Goal: Navigation & Orientation: Understand site structure

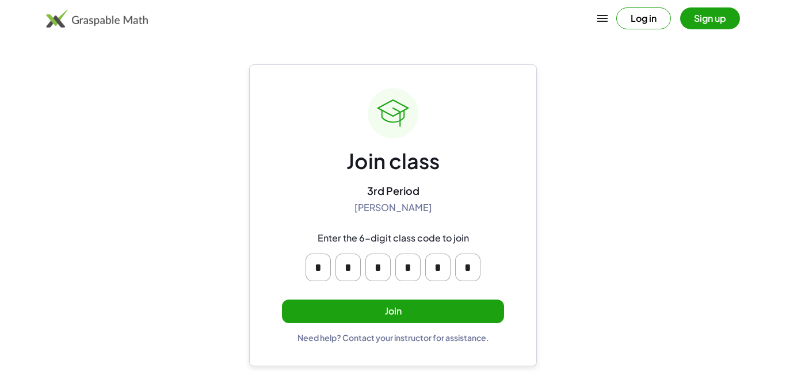
click at [391, 311] on button "Join" at bounding box center [393, 312] width 222 height 24
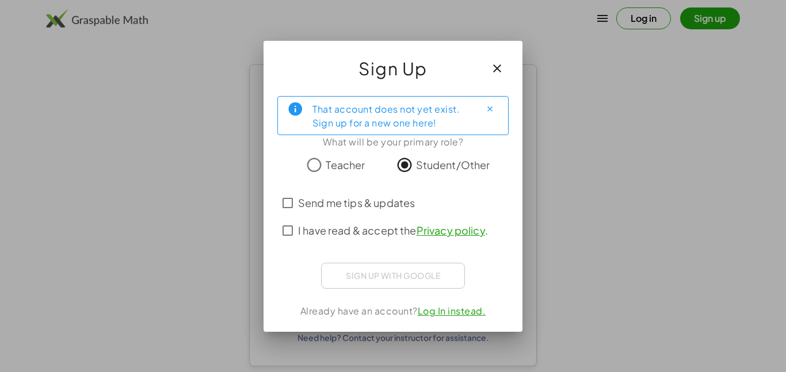
click at [443, 285] on div "Sign up with Google Sign in with Google Sign in with Google. Opens in new tab" at bounding box center [393, 276] width 144 height 26
click at [499, 64] on icon "button" at bounding box center [497, 69] width 14 height 14
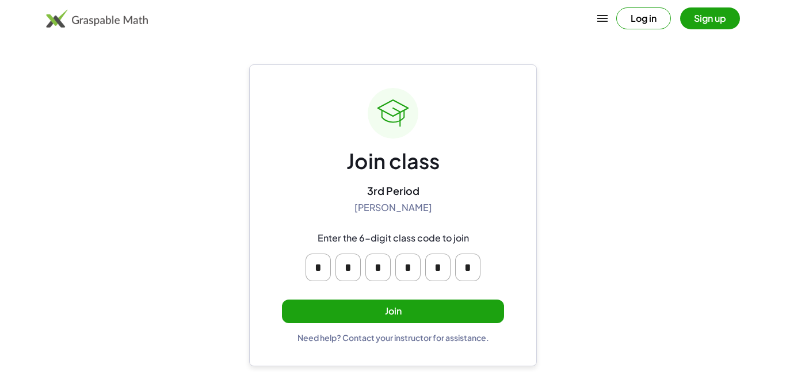
click at [440, 314] on button "Join" at bounding box center [393, 312] width 222 height 24
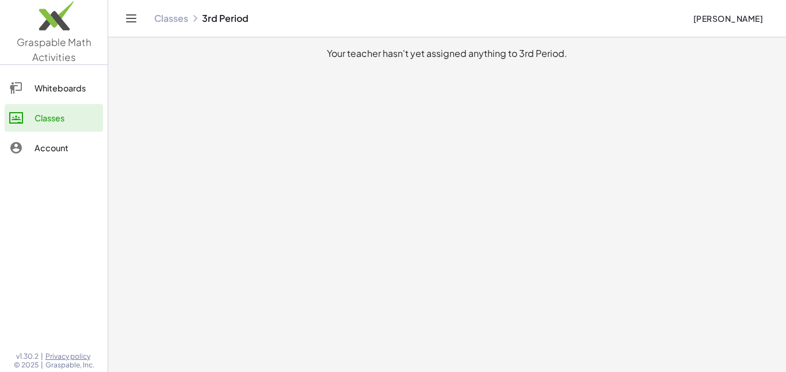
click at [99, 86] on link "Whiteboards" at bounding box center [54, 88] width 98 height 28
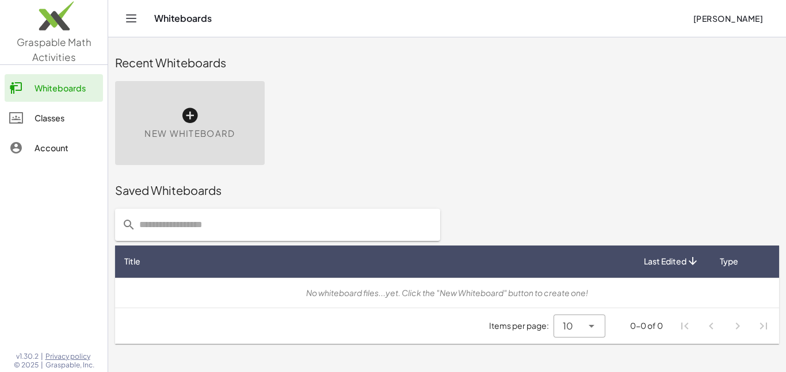
click at [92, 112] on div "Classes" at bounding box center [67, 118] width 64 height 14
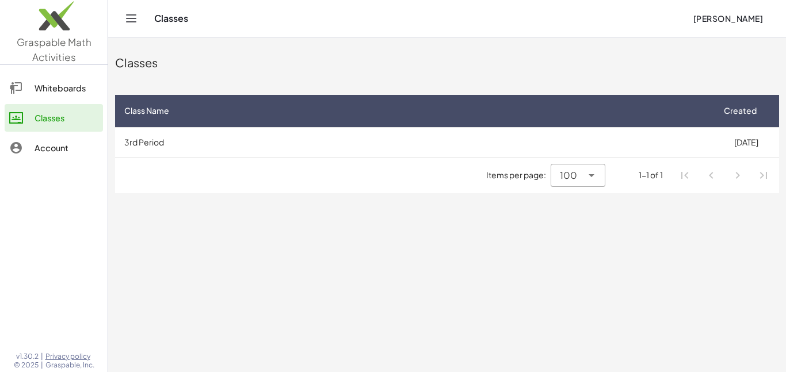
click at [86, 139] on link "Account" at bounding box center [54, 148] width 98 height 28
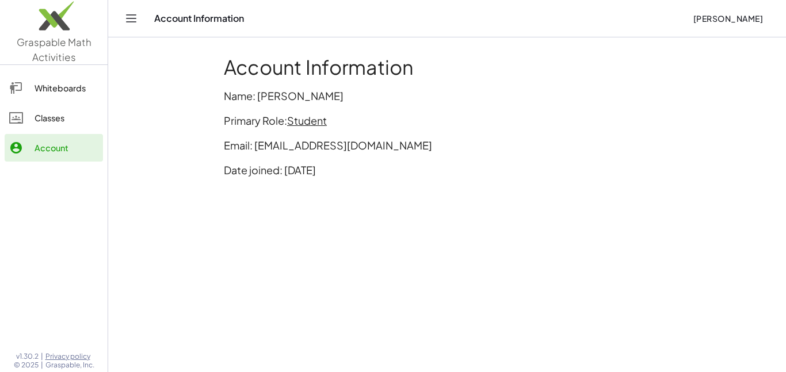
click at [52, 124] on div "Classes" at bounding box center [67, 118] width 64 height 14
